Goal: Complete application form

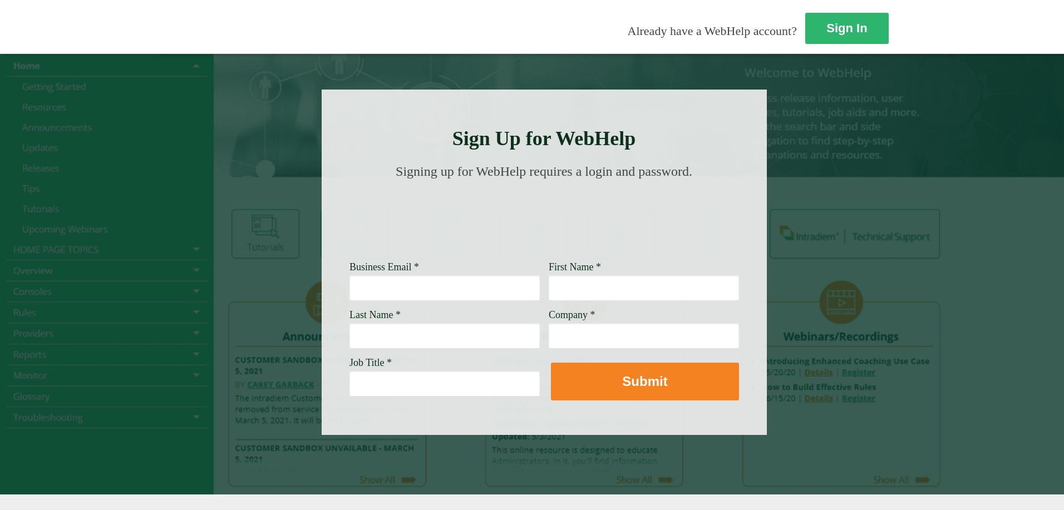
click at [349, 291] on input "Business Email *" at bounding box center [444, 288] width 190 height 26
type input "Cynthia.Loredo@wellsfargo.com"
type input "Cynthia"
type input "Loredo"
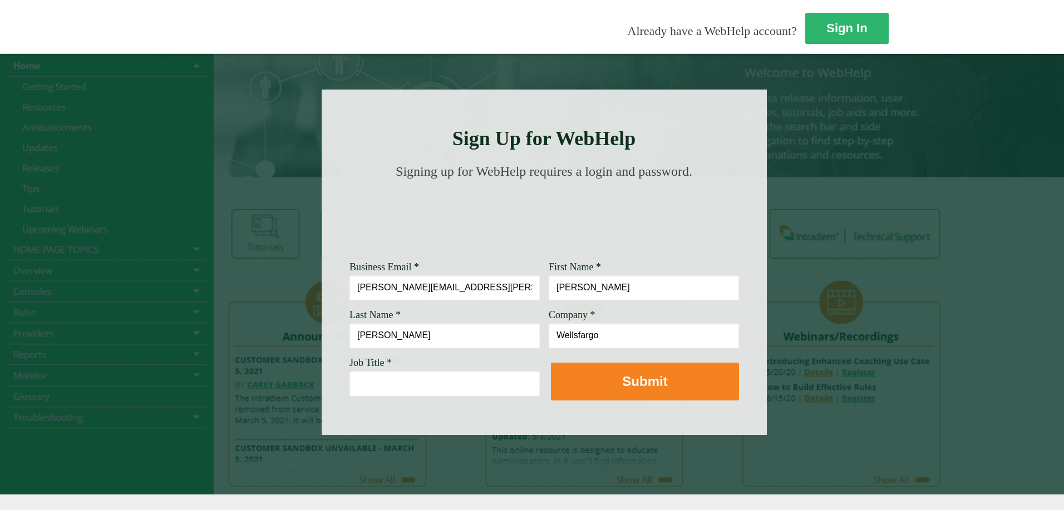
type input "Wellsfargo"
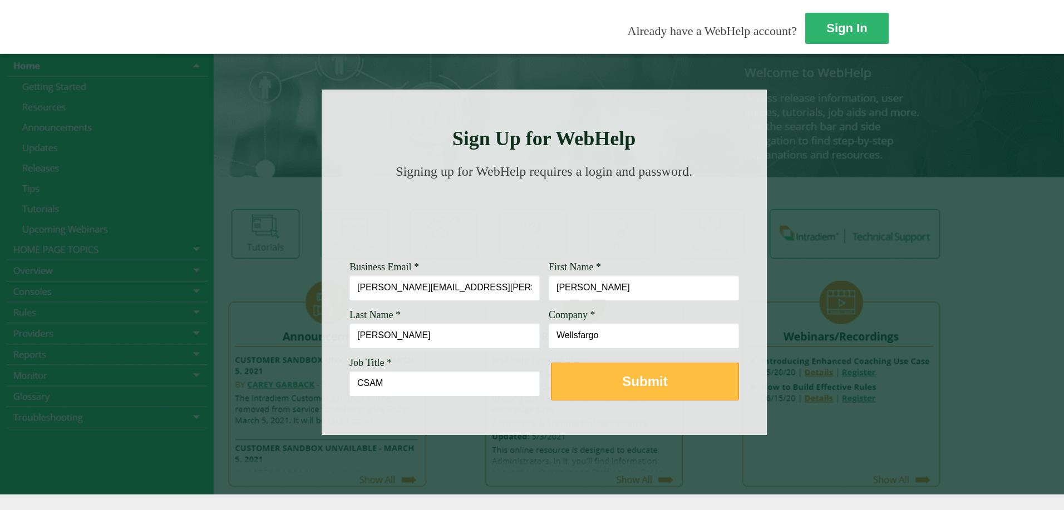
type input "CSAM"
click at [551, 382] on button "Submit" at bounding box center [645, 382] width 188 height 38
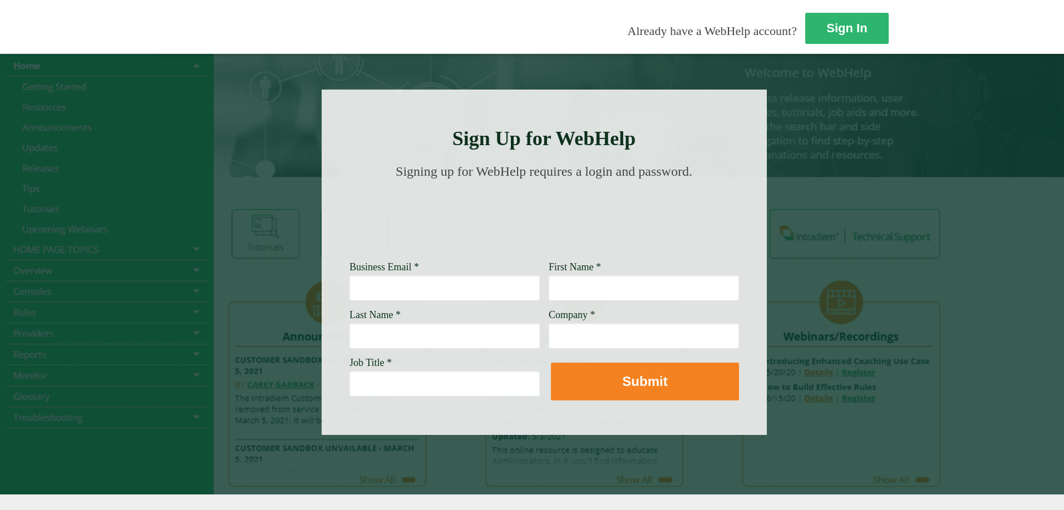
click at [563, 158] on div at bounding box center [544, 262] width 445 height 345
click at [627, 144] on div at bounding box center [532, 273] width 1064 height 441
drag, startPoint x: 699, startPoint y: 120, endPoint x: 689, endPoint y: 109, distance: 14.6
click at [699, 120] on div at bounding box center [532, 273] width 1064 height 441
click at [805, 36] on link "Sign In" at bounding box center [847, 29] width 85 height 32
